Goal: Task Accomplishment & Management: Use online tool/utility

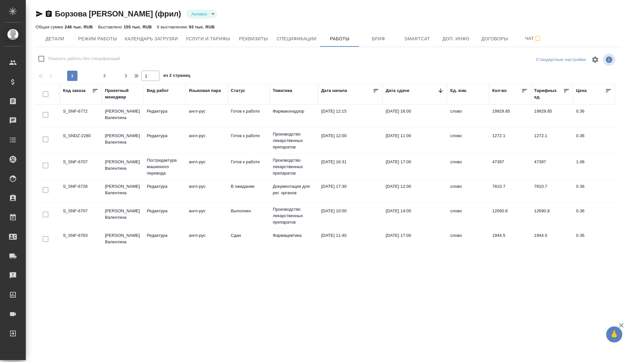
drag, startPoint x: 62, startPoint y: 111, endPoint x: 90, endPoint y: 109, distance: 27.5
click at [90, 109] on td "S_SNF-6772" at bounding box center [81, 116] width 42 height 23
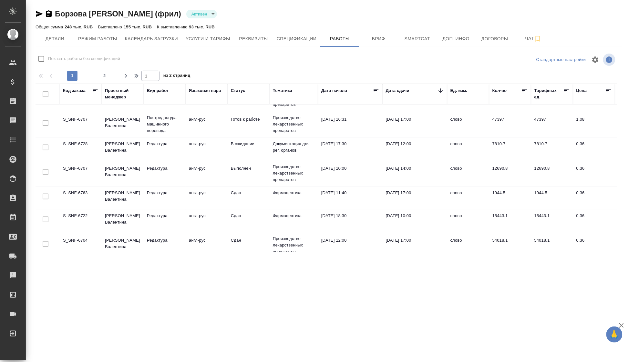
scroll to position [44, 0]
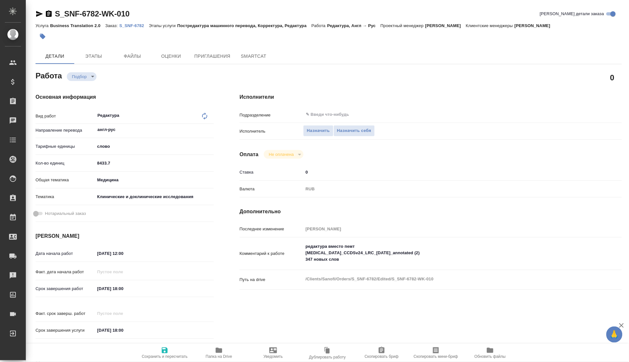
type textarea "x"
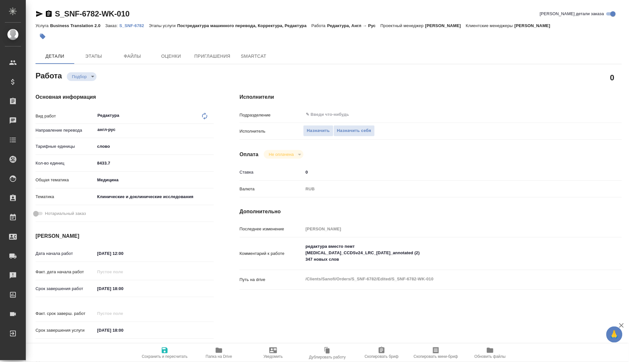
type textarea "x"
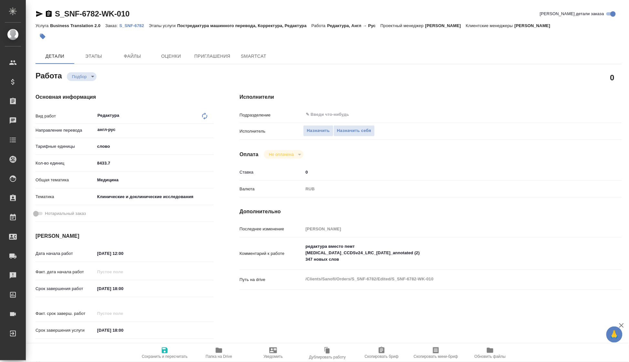
type textarea "x"
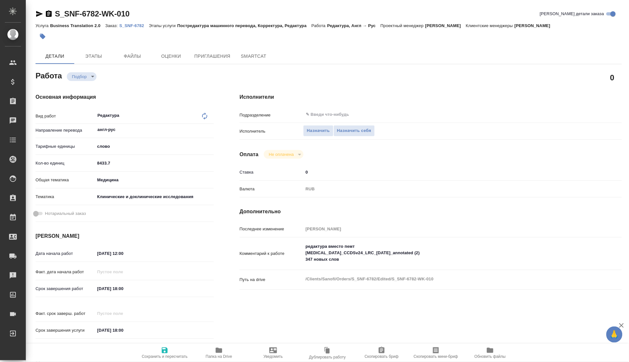
type textarea "x"
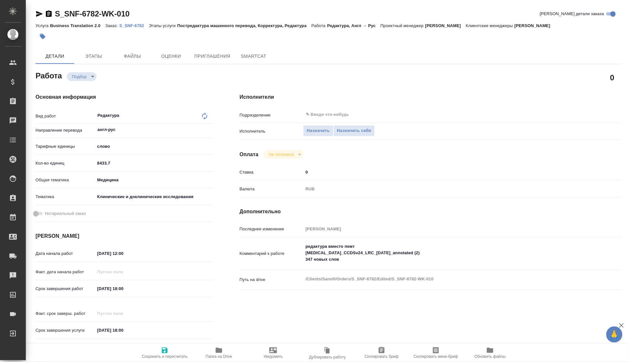
click at [119, 75] on div "Работа Подбор recruiting" at bounding box center [125, 75] width 178 height 12
click at [220, 353] on icon "button" at bounding box center [219, 350] width 6 height 5
